Goal: Task Accomplishment & Management: Manage account settings

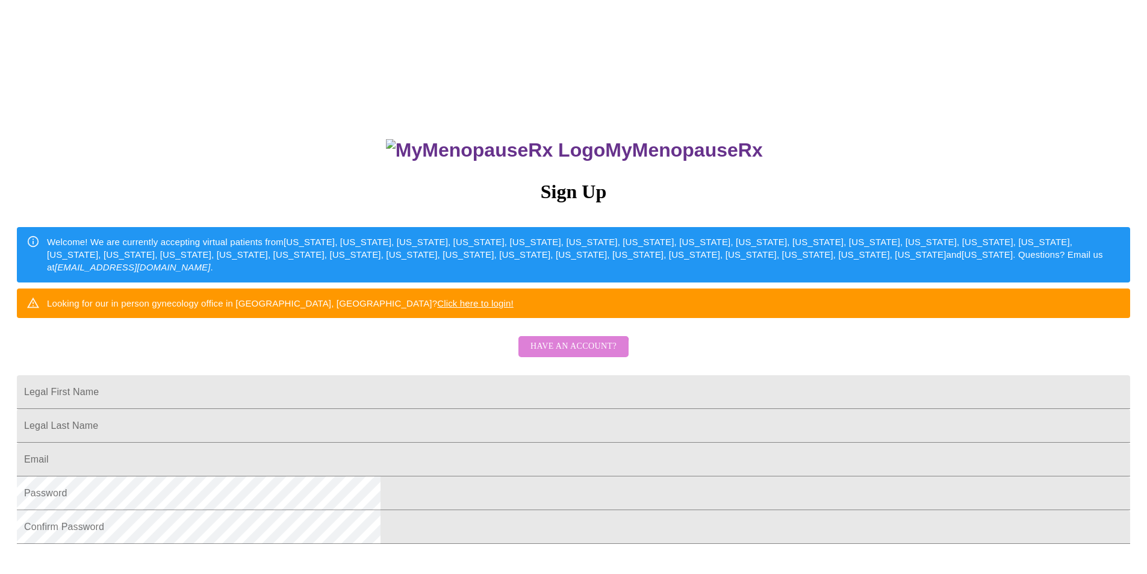
click at [569, 354] on span "Have an account?" at bounding box center [573, 346] width 86 height 15
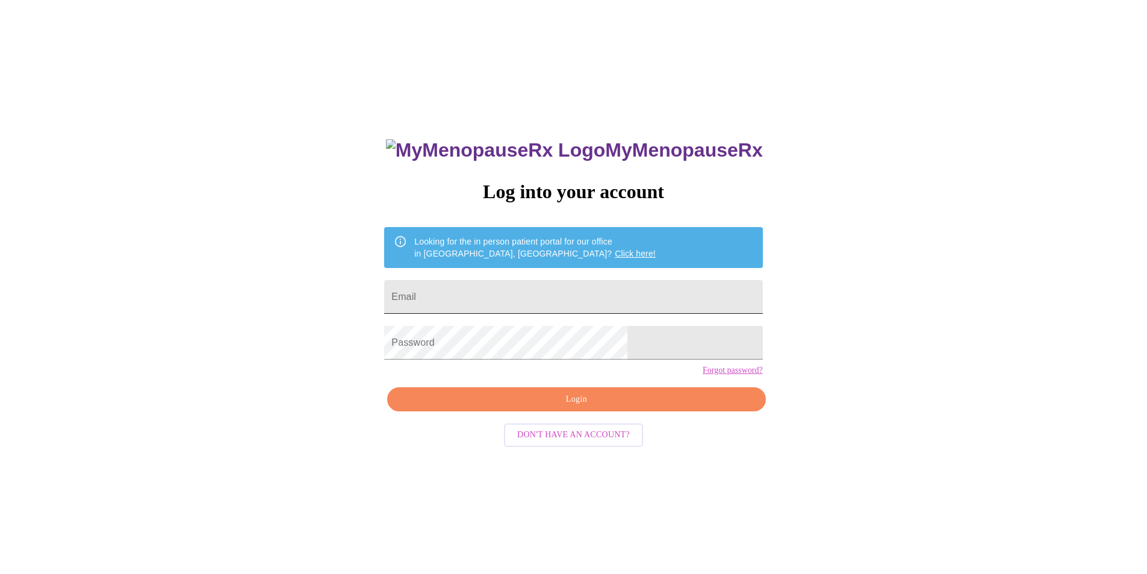
click at [554, 294] on input "Email" at bounding box center [573, 297] width 378 height 34
type input "[EMAIL_ADDRESS][DOMAIN_NAME]"
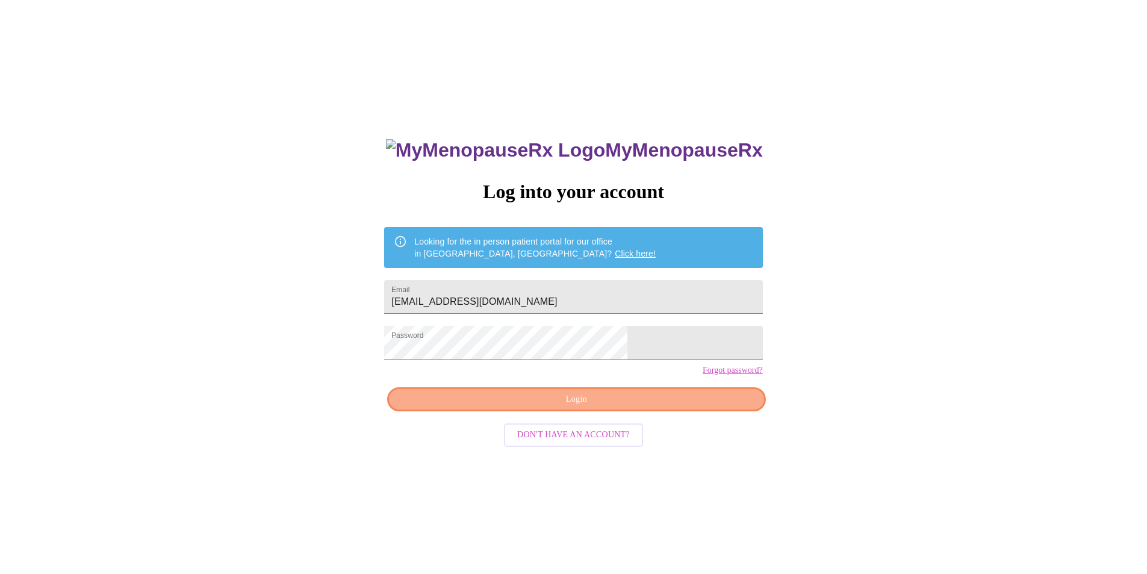
click at [657, 407] on span "Login" at bounding box center [576, 399] width 350 height 15
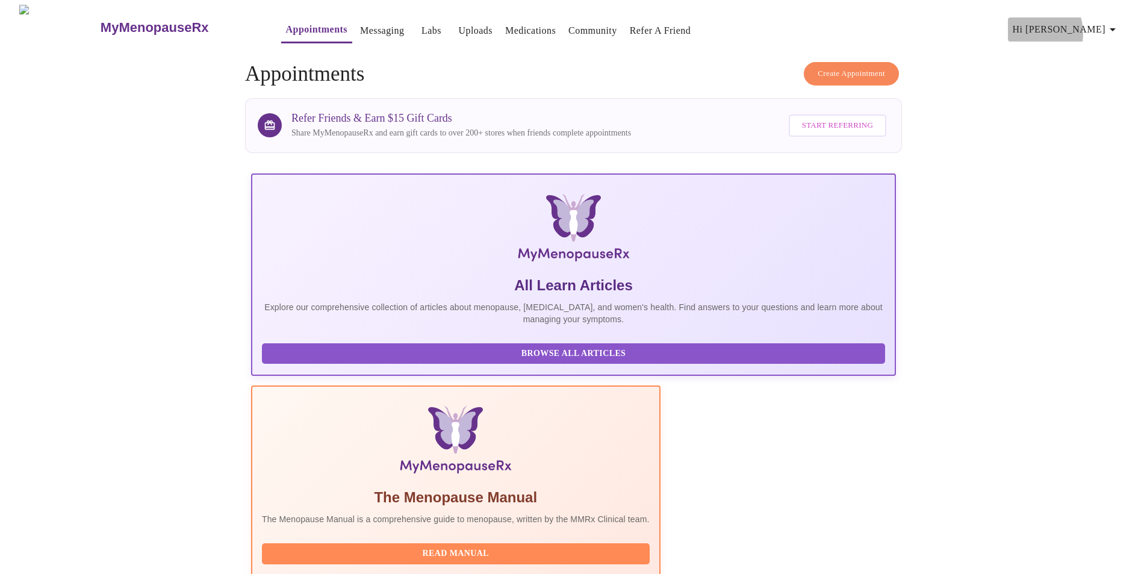
click at [1078, 28] on span "Hi [PERSON_NAME]" at bounding box center [1066, 29] width 107 height 17
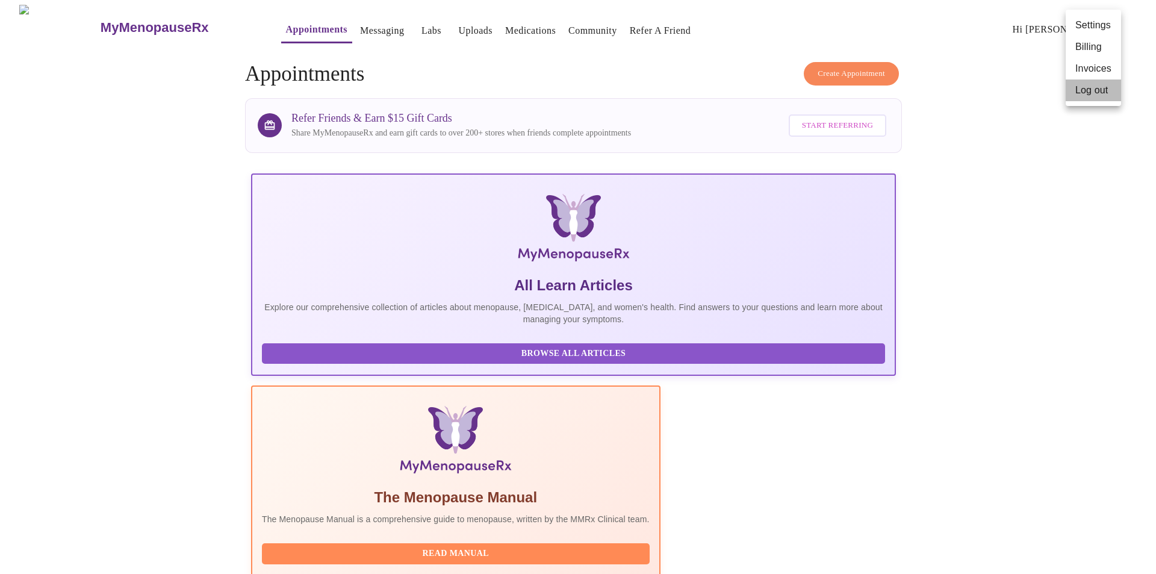
click at [1069, 93] on li "Log out" at bounding box center [1093, 90] width 55 height 22
